Goal: Task Accomplishment & Management: Use online tool/utility

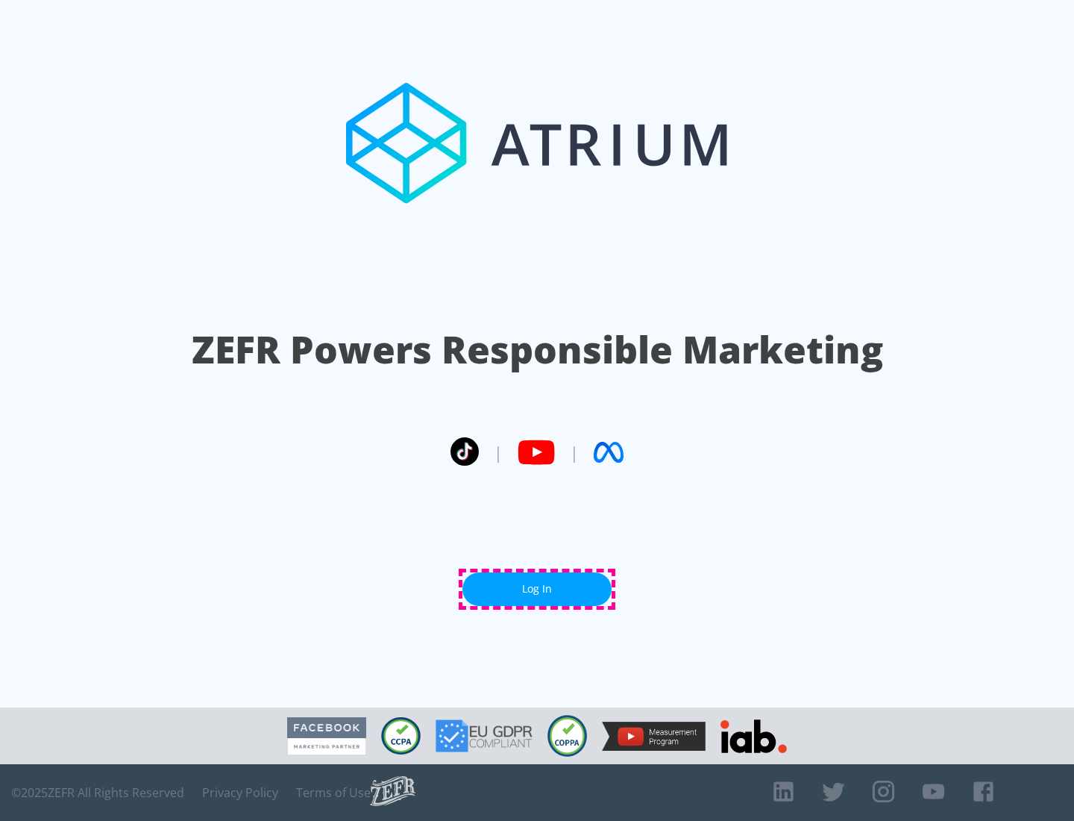
click at [537, 589] on link "Log In" at bounding box center [537, 589] width 149 height 34
